Goal: Task Accomplishment & Management: Complete application form

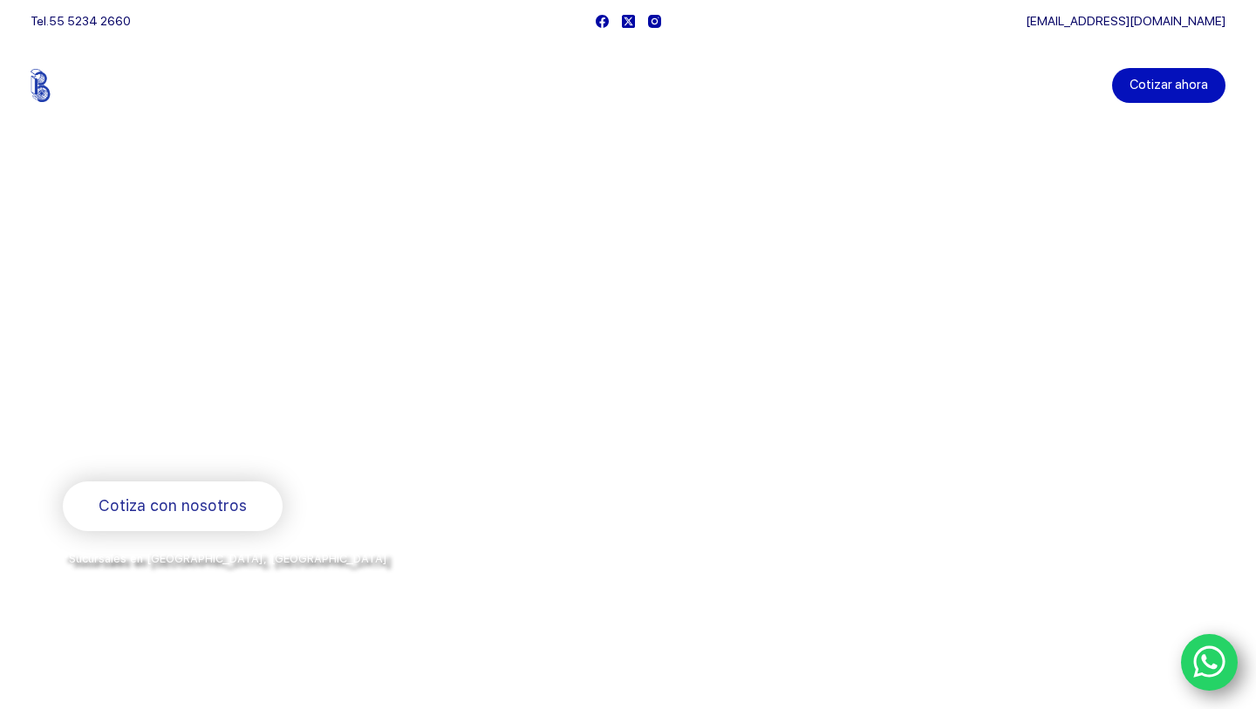
click at [1192, 86] on link "Cotizar ahora" at bounding box center [1168, 85] width 113 height 35
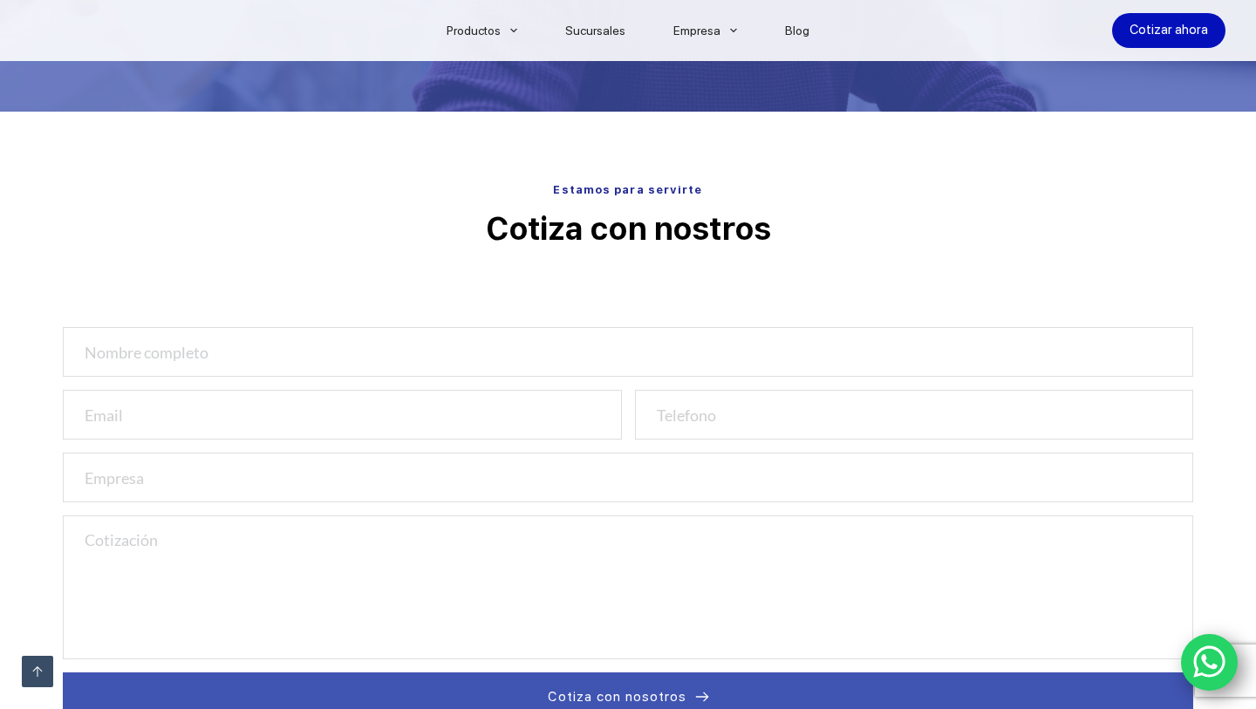
scroll to position [446, 0]
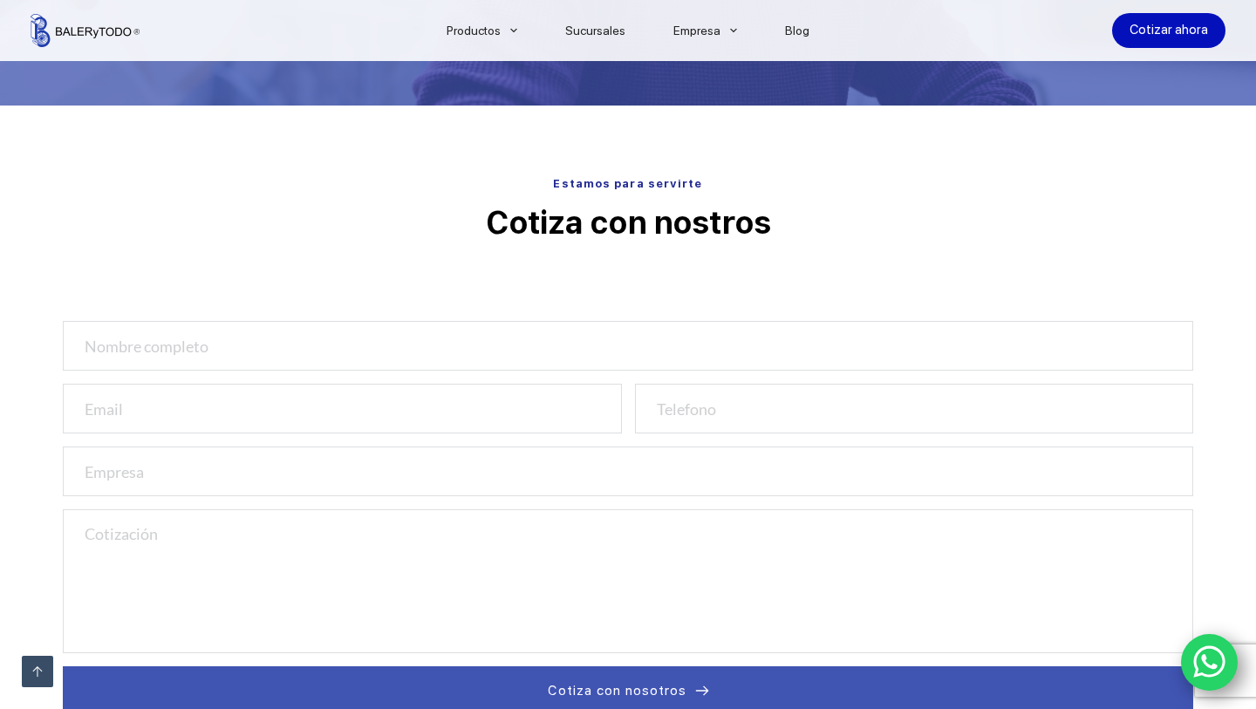
click at [446, 353] on input "text" at bounding box center [628, 346] width 1130 height 50
type input "Pablo"
click at [405, 403] on input "email" at bounding box center [342, 409] width 559 height 50
type input "p@kaballero.me"
click at [831, 427] on input "number" at bounding box center [914, 409] width 559 height 50
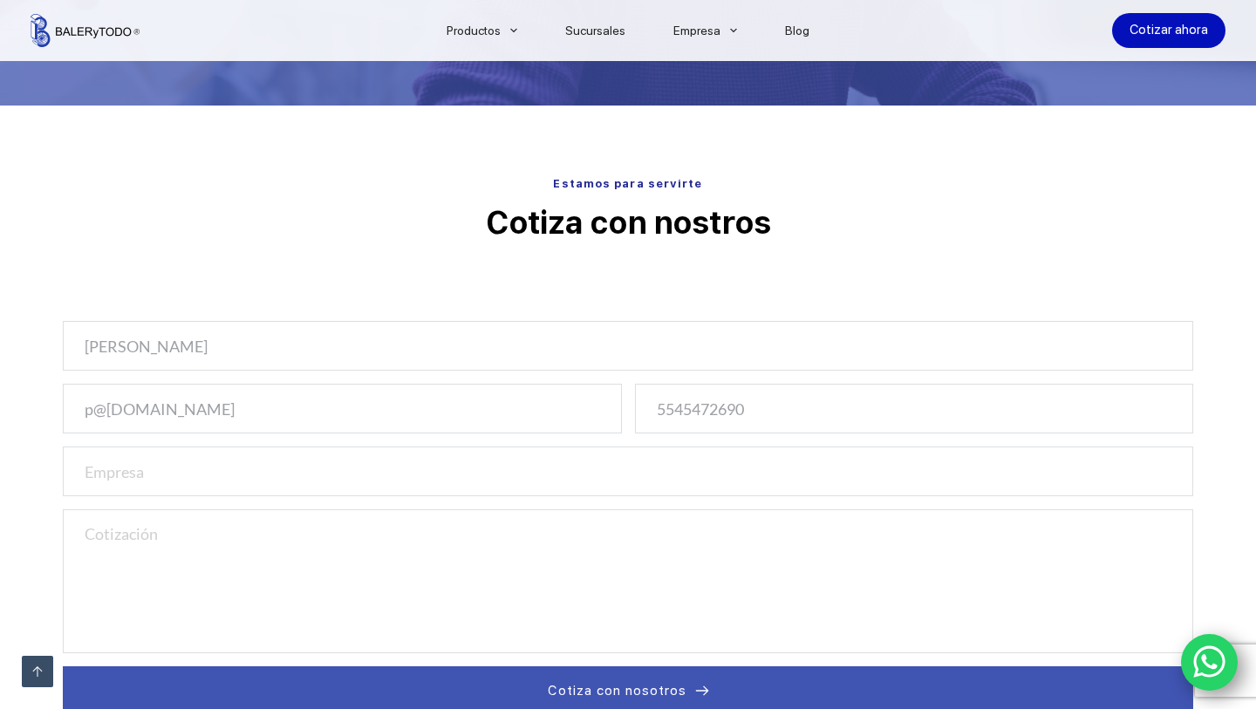
type input "5545472690"
click at [696, 477] on input "text" at bounding box center [628, 472] width 1130 height 50
type input "BT"
click at [684, 570] on textarea at bounding box center [628, 581] width 1130 height 144
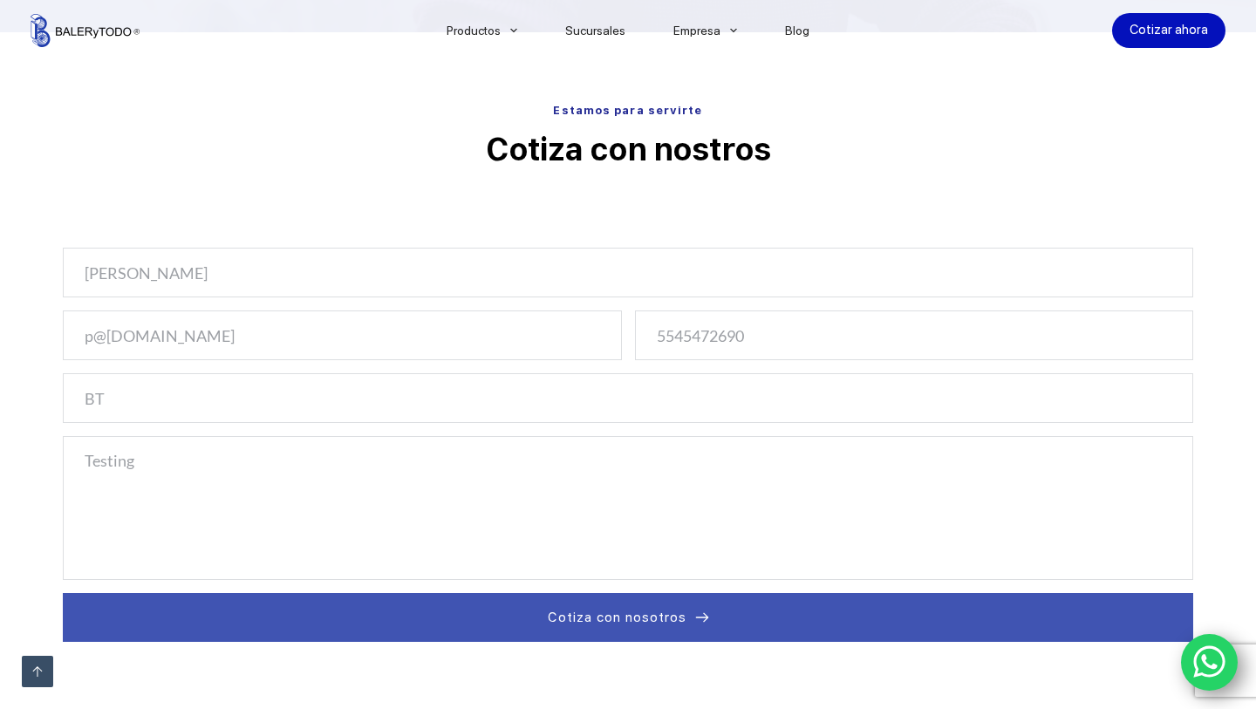
scroll to position [583, 0]
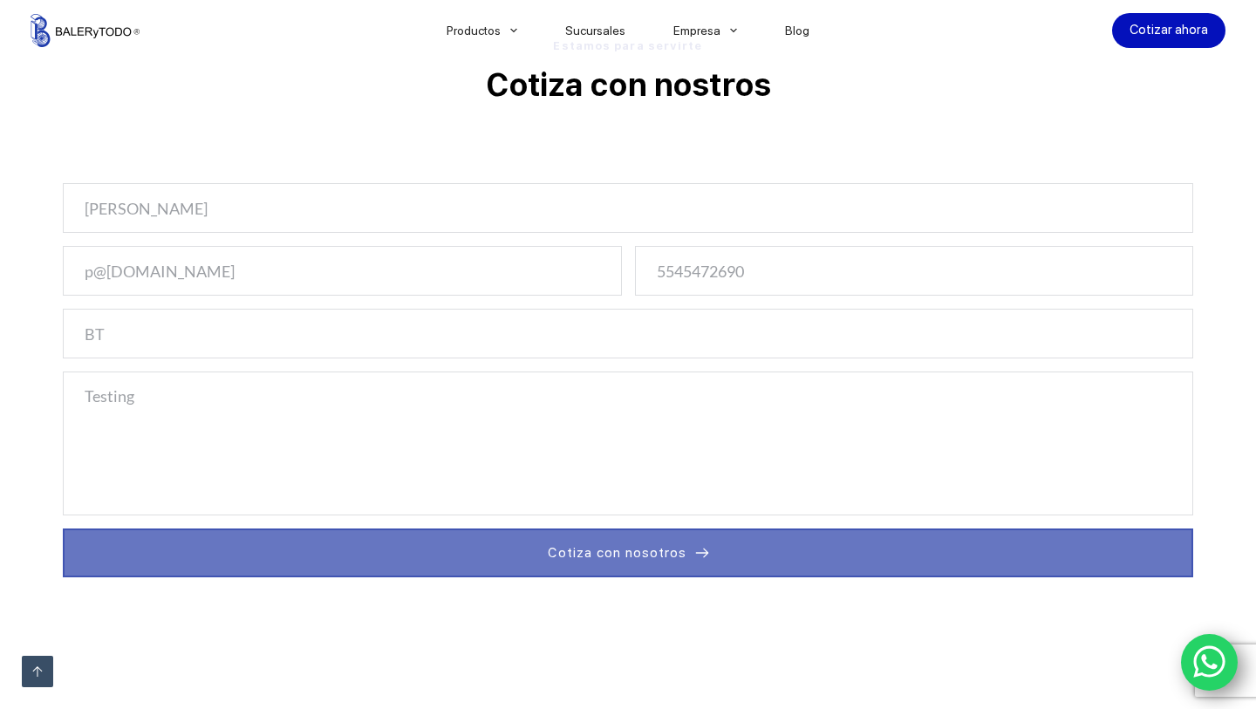
type textarea "Testing"
click at [859, 568] on button "Cotiza con nosotros" at bounding box center [628, 552] width 1130 height 49
